Goal: Contribute content: Contribute content

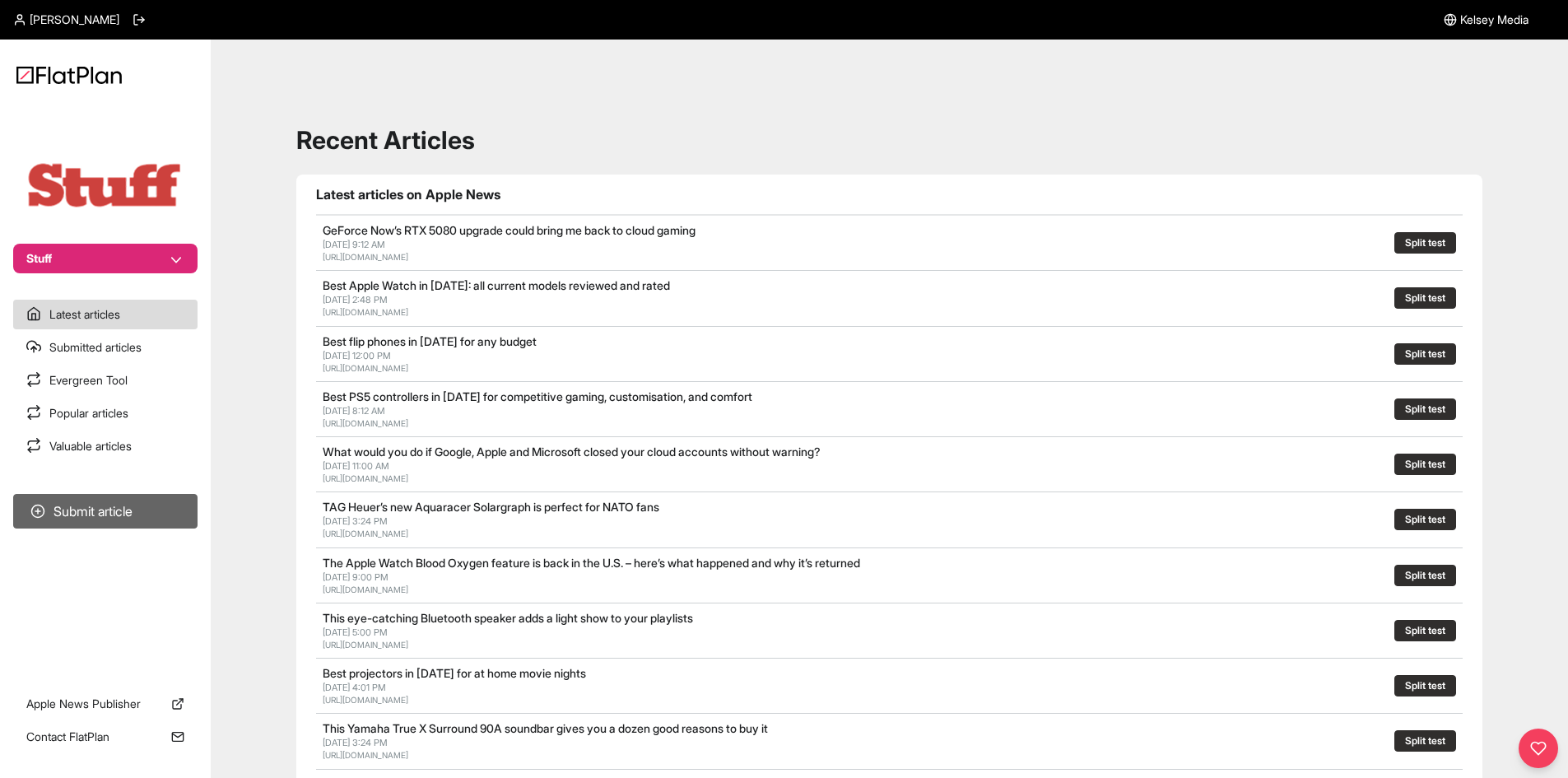
click at [125, 513] on button "Submit article" at bounding box center [105, 511] width 185 height 34
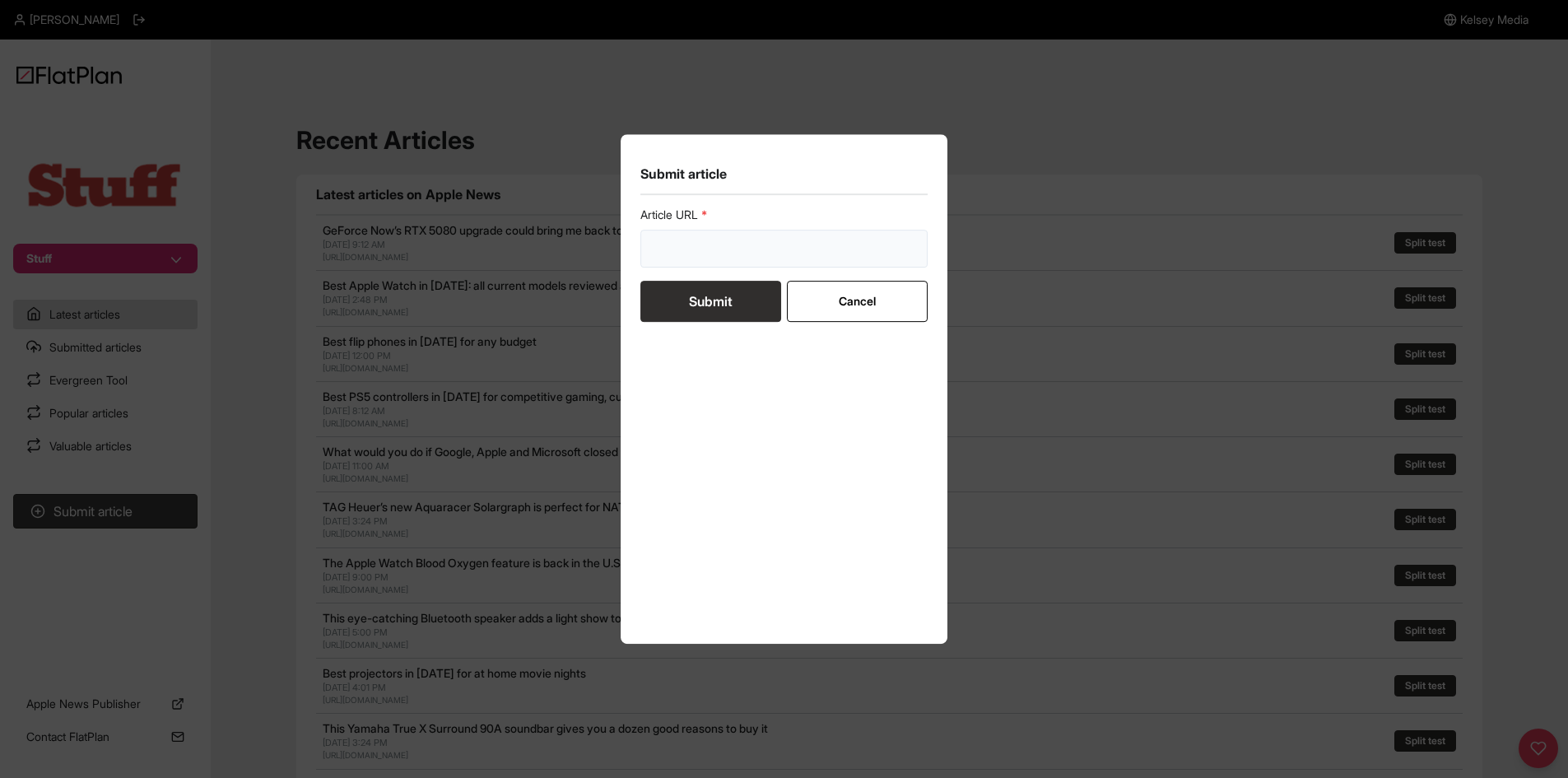
click at [756, 262] on input "url" at bounding box center [784, 249] width 288 height 38
paste input "[URL][DOMAIN_NAME]"
type input "[URL][DOMAIN_NAME]"
click at [734, 290] on button "Submit" at bounding box center [710, 302] width 140 height 41
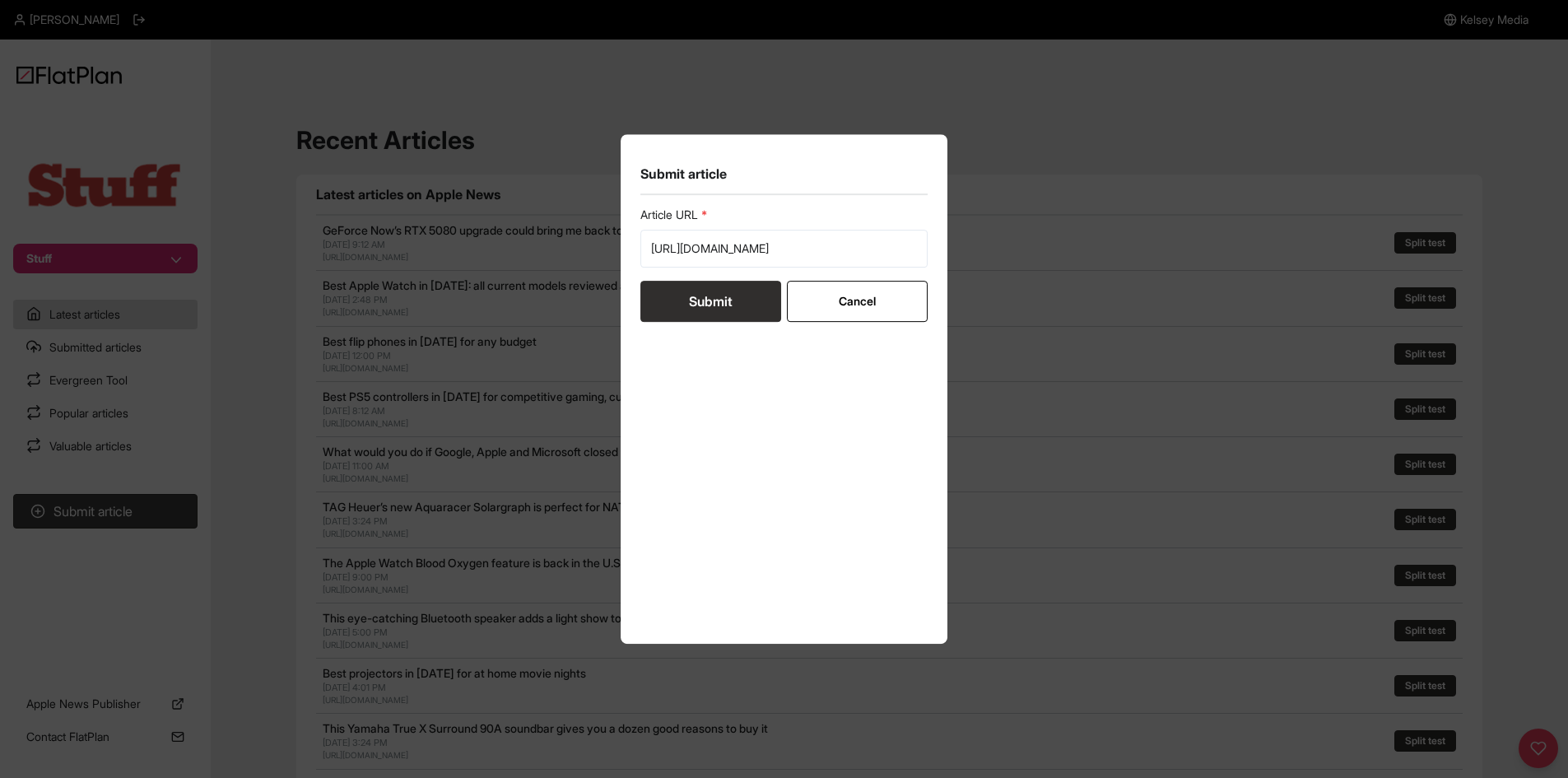
scroll to position [0, 0]
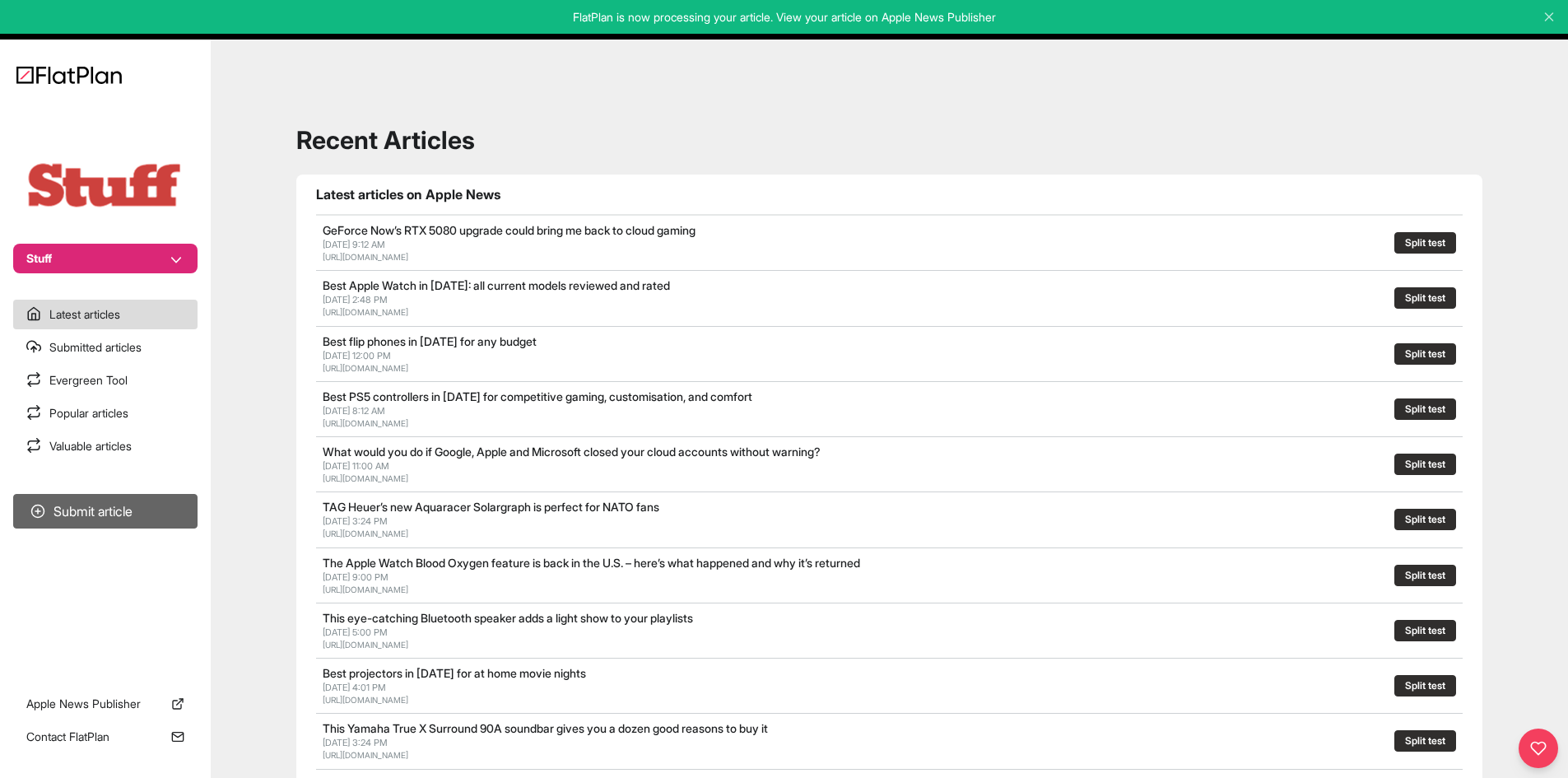
drag, startPoint x: 173, startPoint y: 487, endPoint x: 176, endPoint y: 504, distance: 17.3
click at [173, 490] on section "Submit article" at bounding box center [105, 575] width 211 height 176
click at [177, 508] on button "Submit article" at bounding box center [105, 511] width 185 height 34
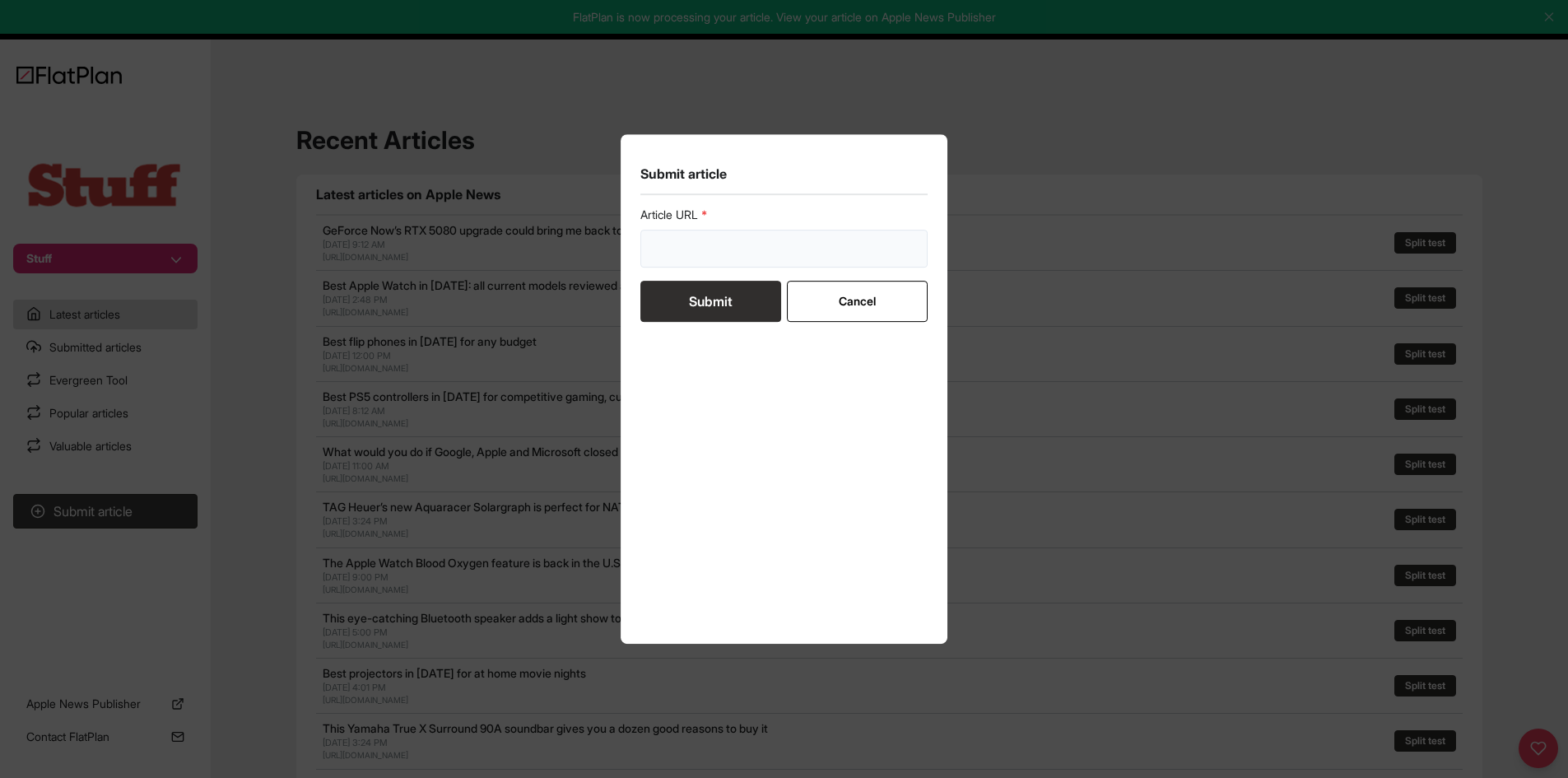
click at [701, 253] on input "url" at bounding box center [784, 249] width 288 height 38
paste input "[URL][DOMAIN_NAME]"
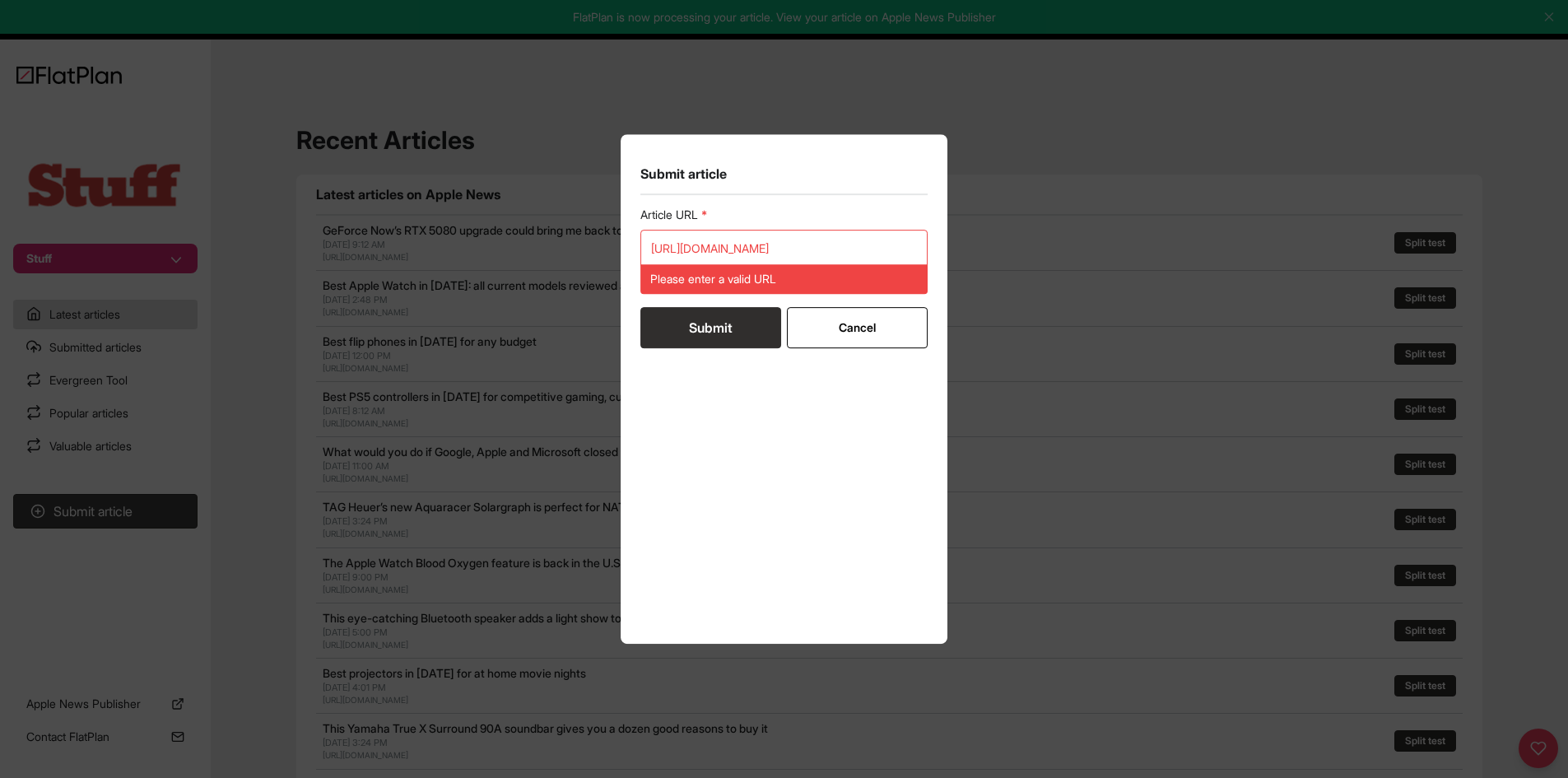
click at [689, 295] on form "Article URL [URL][DOMAIN_NAME] Please enter a valid URL Submit Cancel" at bounding box center [784, 277] width 288 height 141
click at [727, 248] on input "[URL][DOMAIN_NAME]" at bounding box center [784, 249] width 288 height 38
paste input "url"
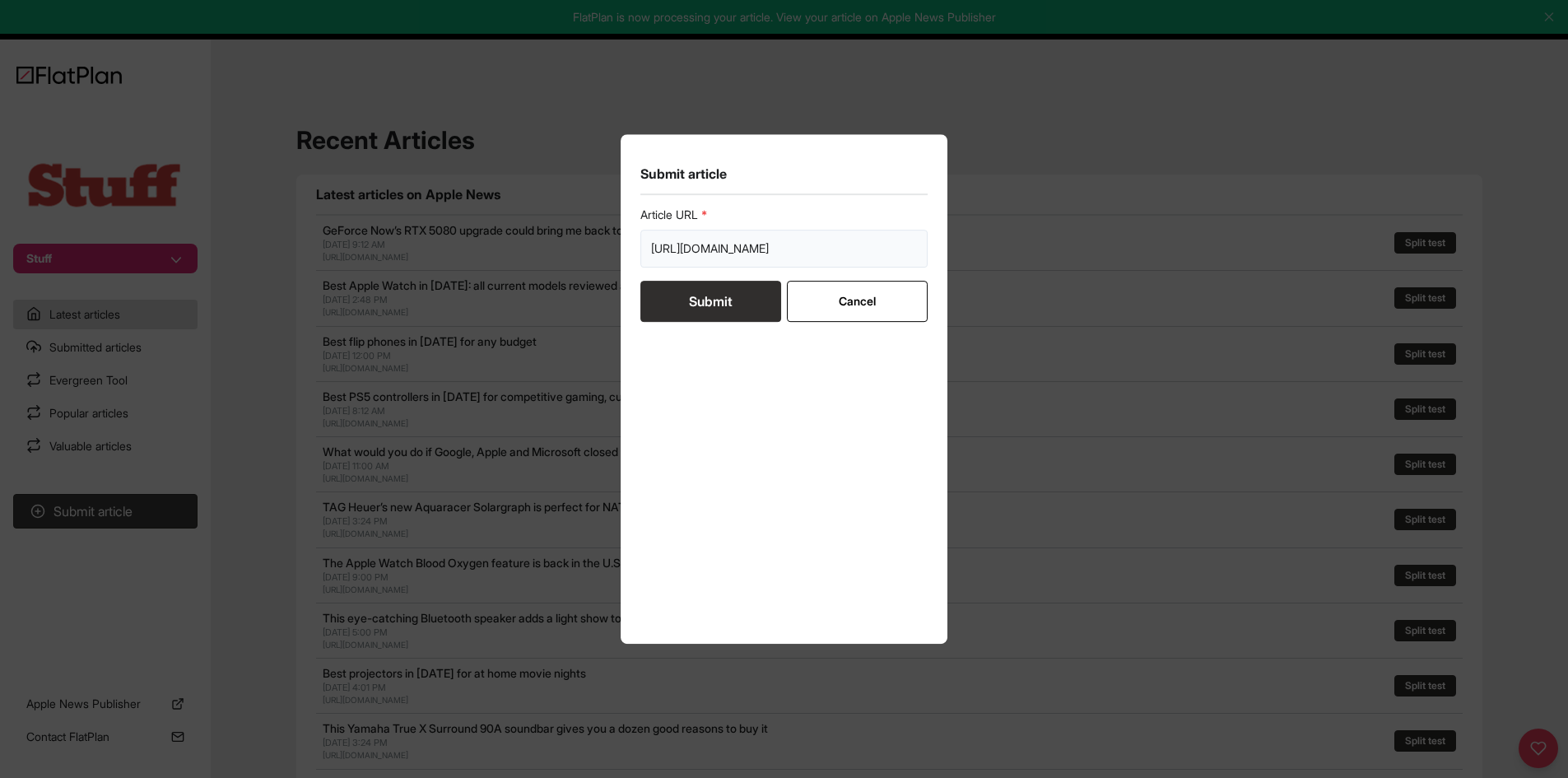
type input "[URL][DOMAIN_NAME]"
click at [727, 306] on button "Submit" at bounding box center [710, 302] width 140 height 41
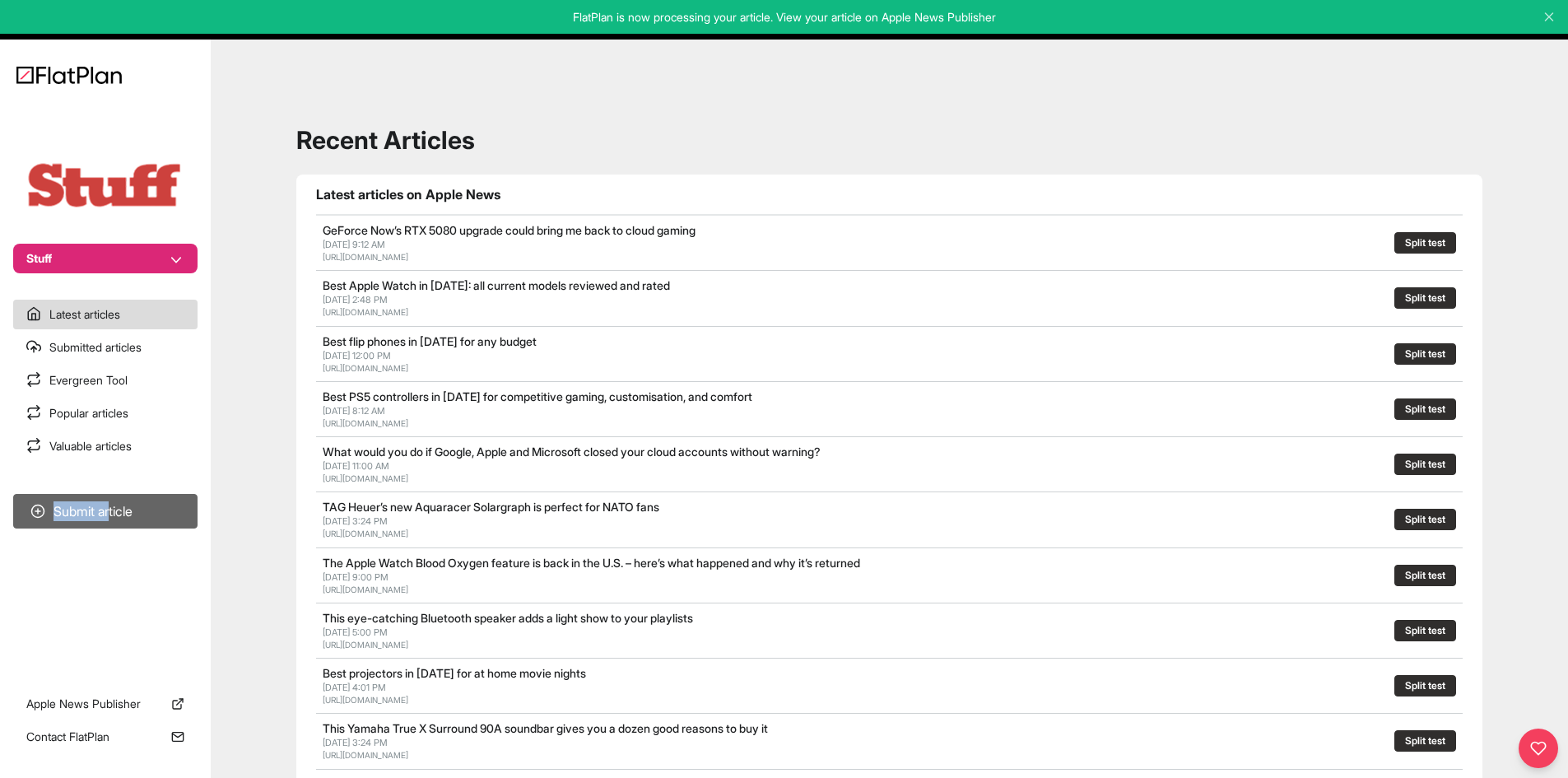
click at [115, 495] on section "Submit article" at bounding box center [105, 575] width 211 height 176
click at [138, 501] on button "Submit article" at bounding box center [105, 511] width 185 height 34
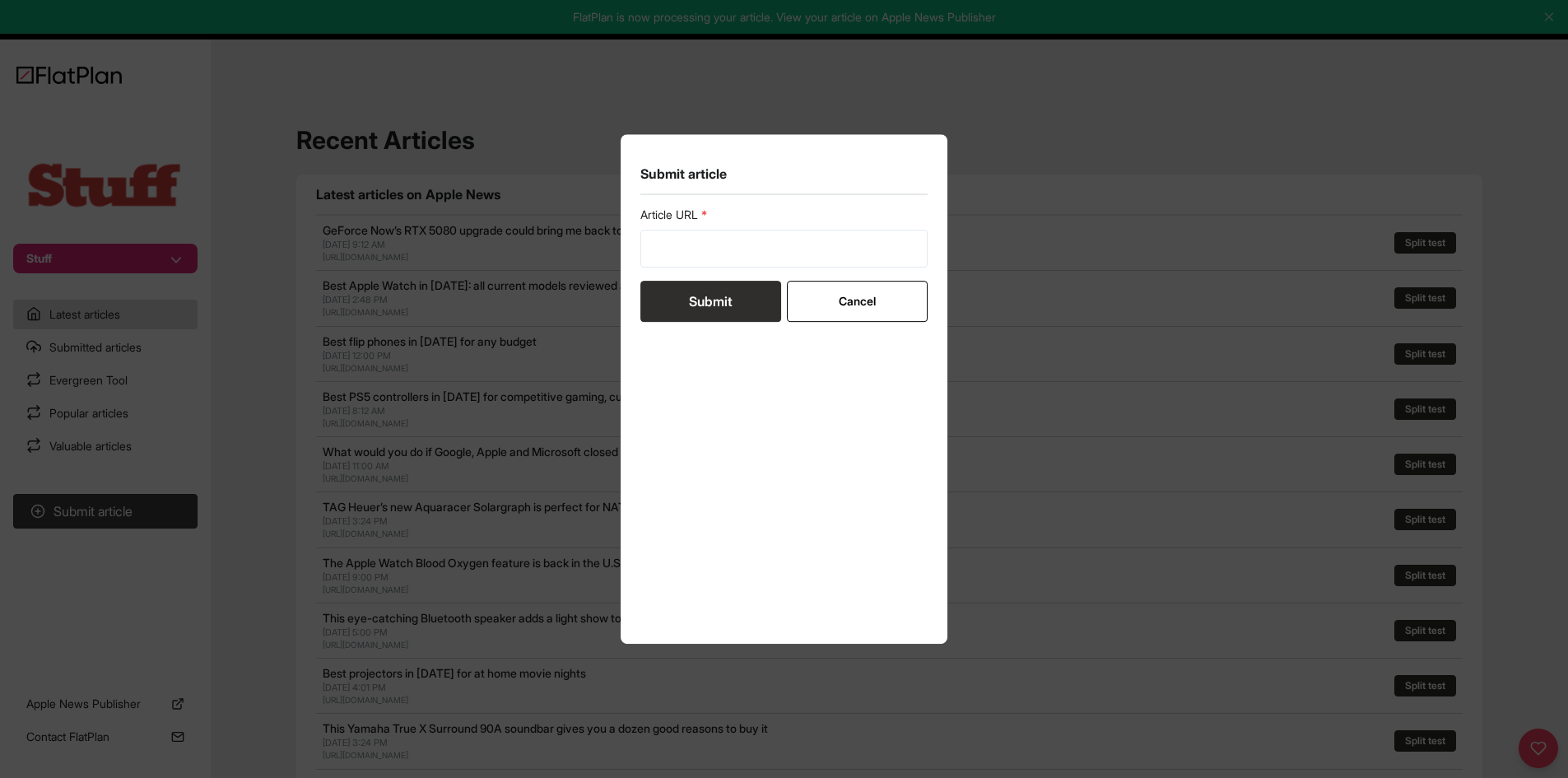
click at [696, 272] on form "Article URL Submit Cancel" at bounding box center [784, 263] width 288 height 115
click at [699, 255] on input "url" at bounding box center [784, 249] width 288 height 38
paste input "[URL][DOMAIN_NAME]"
type input "[URL][DOMAIN_NAME]"
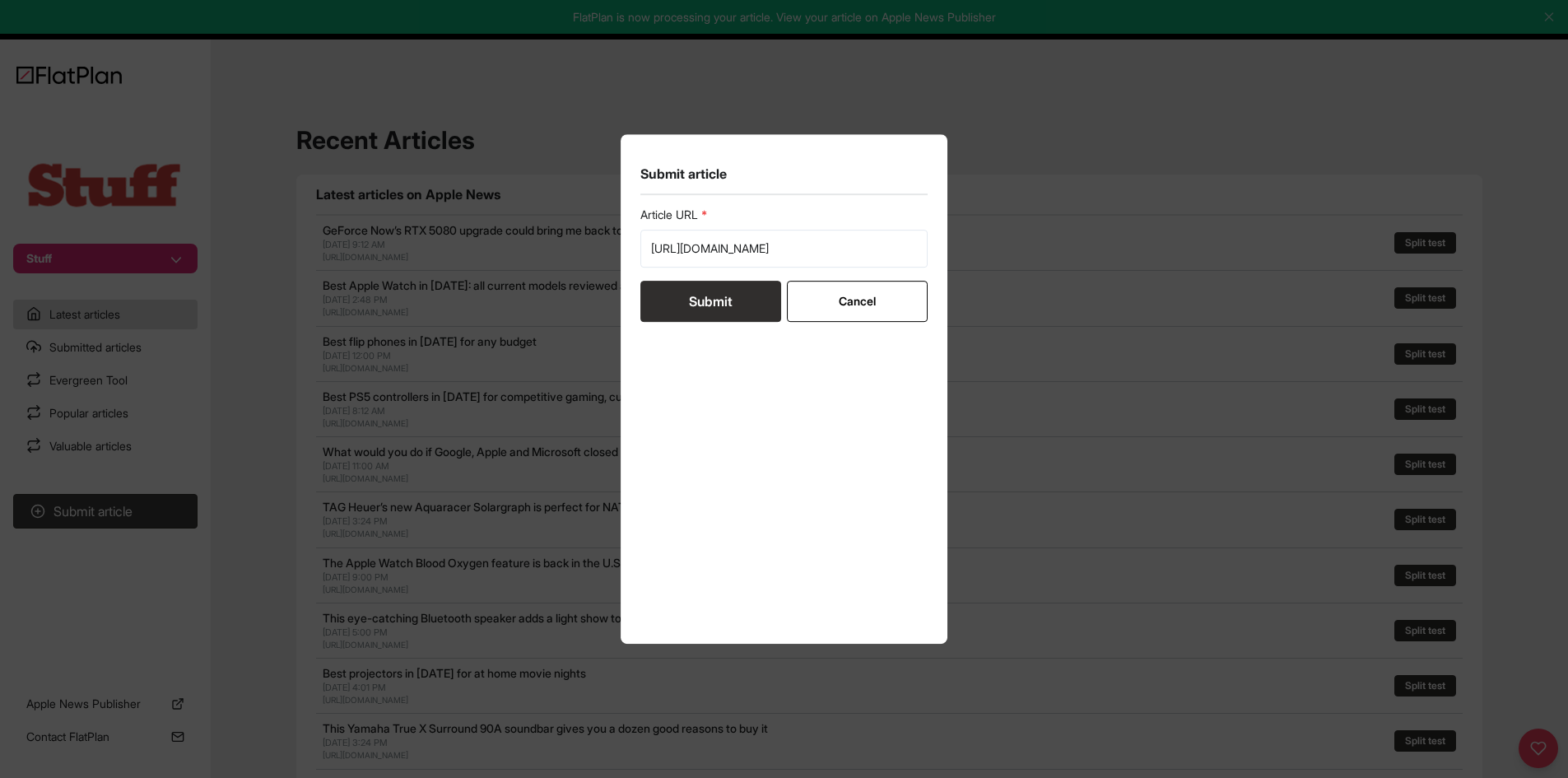
click at [696, 301] on button "Submit" at bounding box center [710, 302] width 140 height 41
